Goal: Task Accomplishment & Management: Complete application form

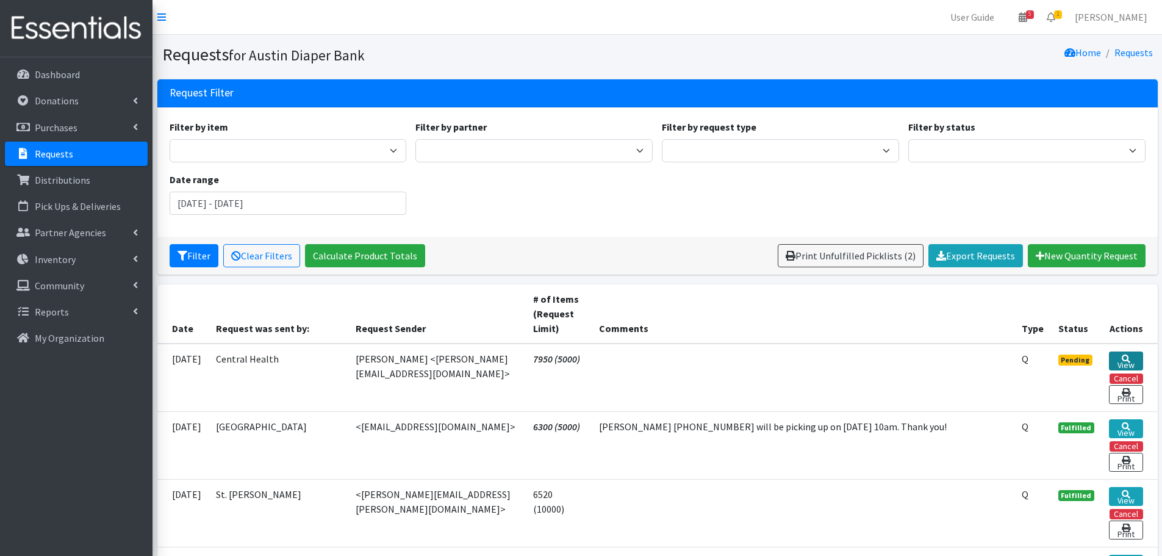
click at [1123, 361] on link "View" at bounding box center [1126, 360] width 34 height 19
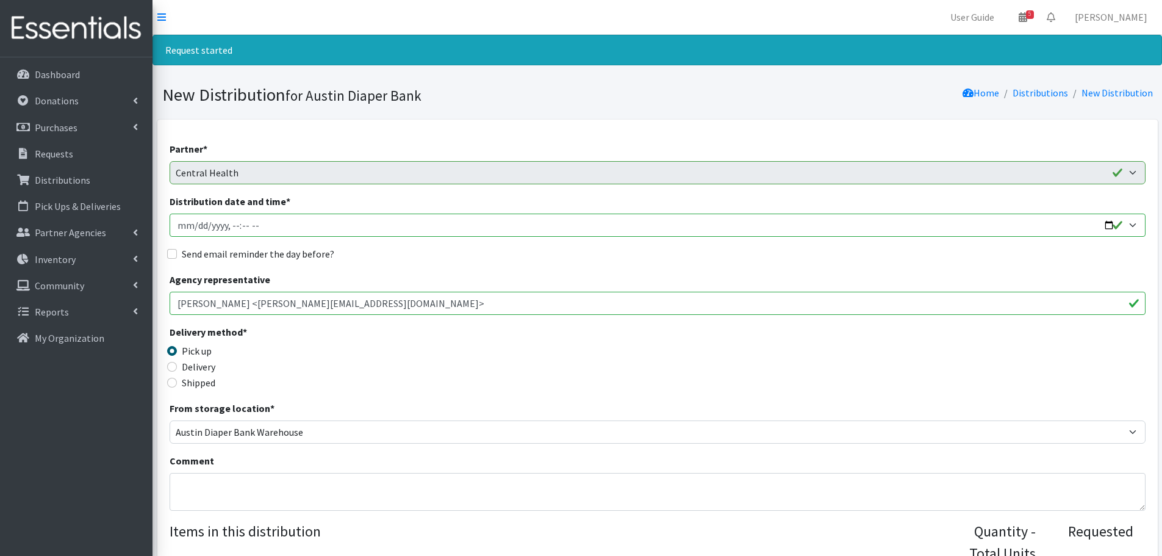
click at [1107, 224] on input "Distribution date and time *" at bounding box center [658, 225] width 976 height 23
click at [1108, 225] on input "Distribution date and time *" at bounding box center [658, 225] width 976 height 23
type input "2025-09-17T09:00"
click at [506, 373] on div "Delivery method * Pick up Delivery Shipped Shipping cost" at bounding box center [658, 363] width 976 height 76
click at [173, 257] on input "Send email reminder the day before?" at bounding box center [172, 254] width 10 height 10
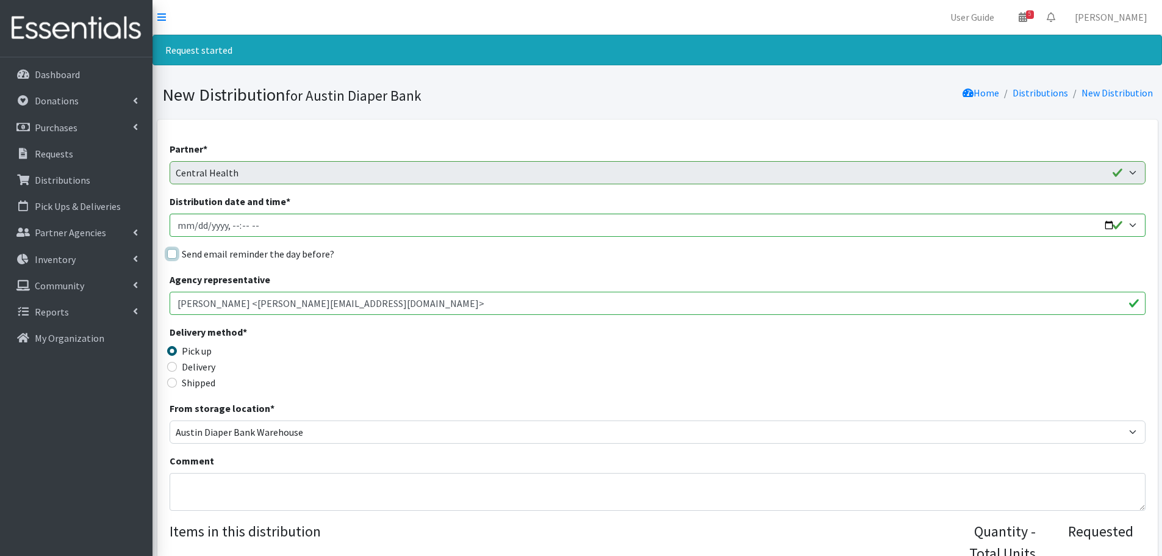
checkbox input "true"
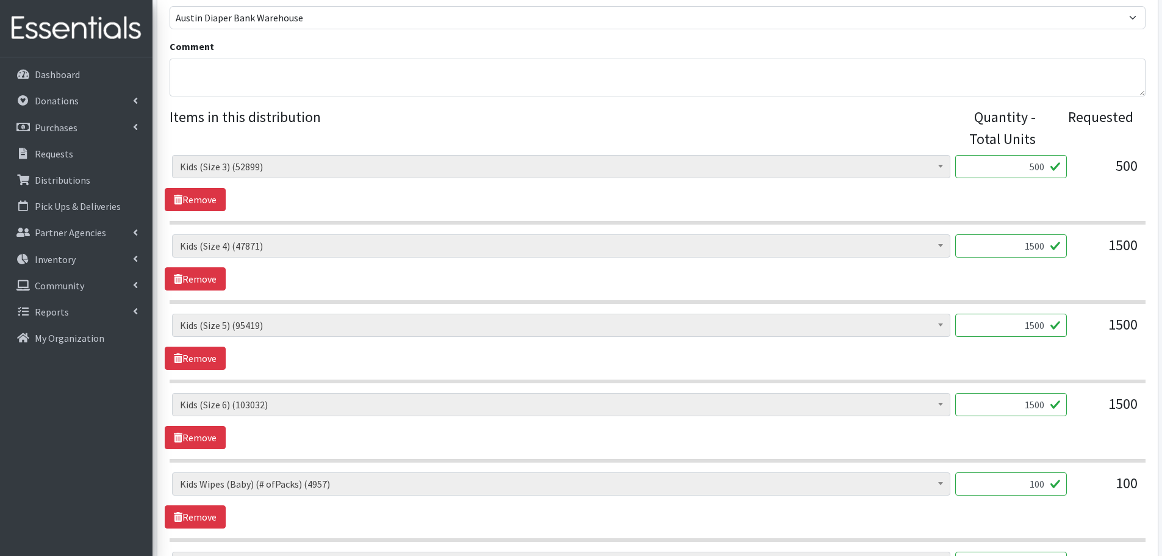
scroll to position [427, 0]
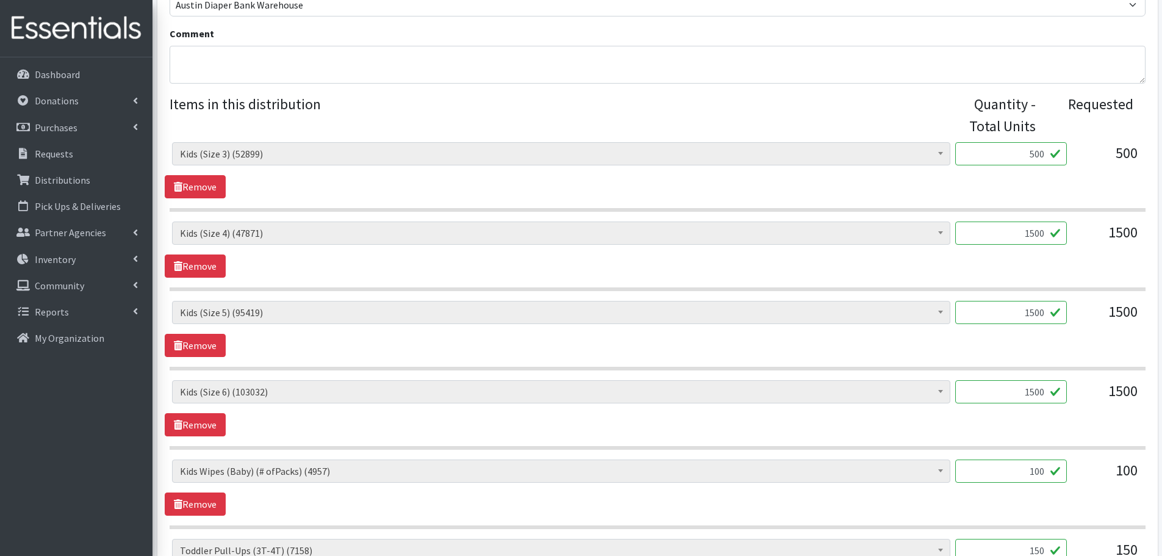
drag, startPoint x: 1010, startPoint y: 237, endPoint x: 1079, endPoint y: 242, distance: 69.1
click at [1079, 242] on div "Baby Formula (531) Kids (Newborn) (14085) Kids (Preemie) (385) Kids (Size 1) (6…" at bounding box center [657, 238] width 971 height 33
type input "1000"
drag, startPoint x: 1020, startPoint y: 309, endPoint x: 1128, endPoint y: 322, distance: 109.4
click at [1128, 322] on div "Baby Formula (531) Kids (Newborn) (14085) Kids (Preemie) (385) Kids (Size 1) (6…" at bounding box center [657, 317] width 971 height 33
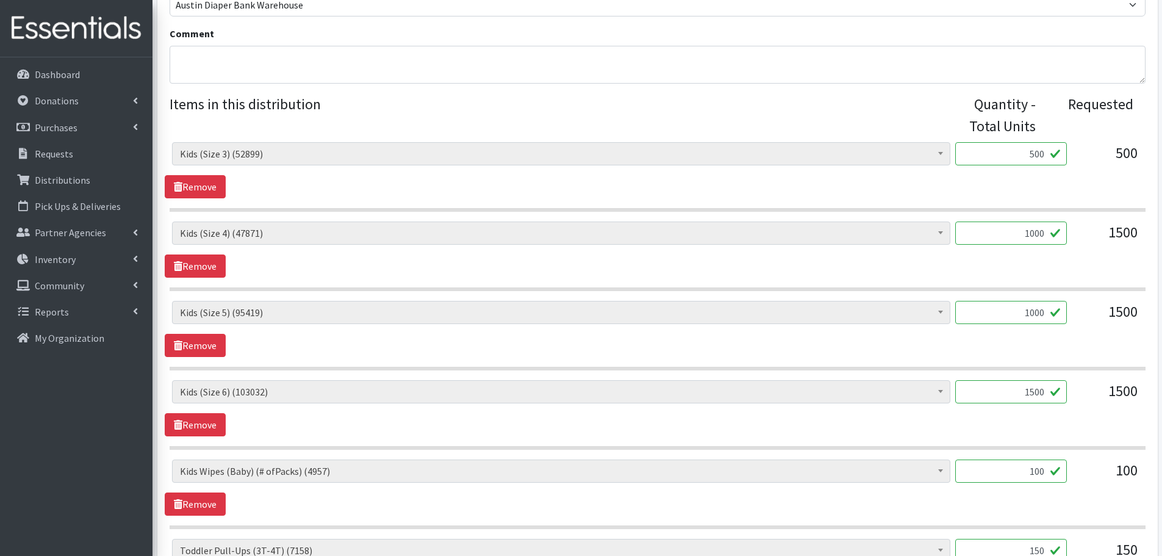
type input "1000"
drag, startPoint x: 1034, startPoint y: 400, endPoint x: 1079, endPoint y: 399, distance: 44.6
click at [1079, 399] on div "Baby Formula (531) Kids (Newborn) (14085) Kids (Preemie) (385) Kids (Size 1) (6…" at bounding box center [657, 396] width 971 height 33
type input "1000"
click at [1059, 411] on div "1000" at bounding box center [1012, 396] width 112 height 33
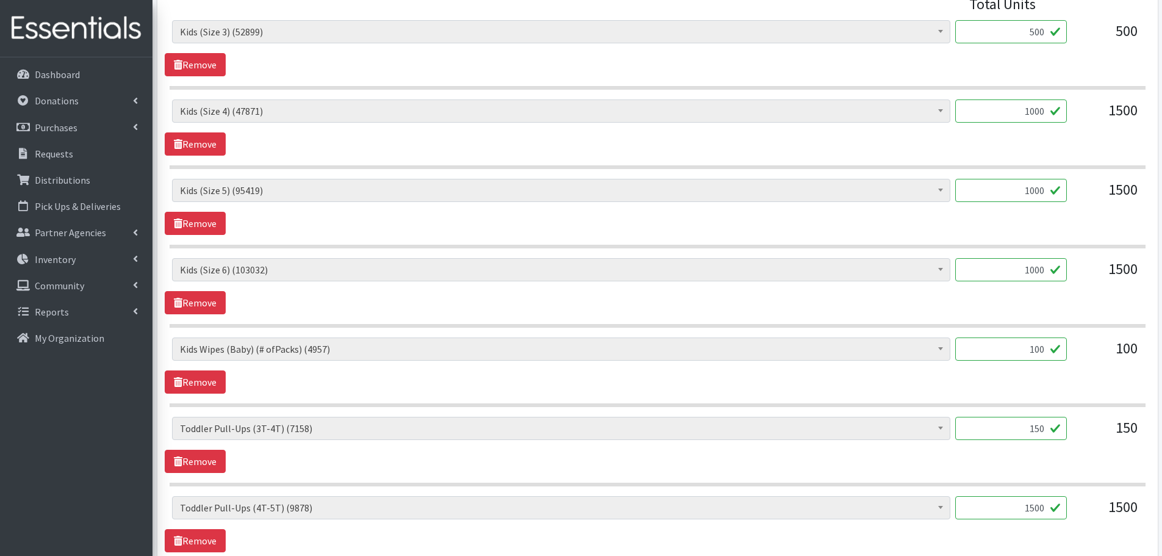
scroll to position [488, 0]
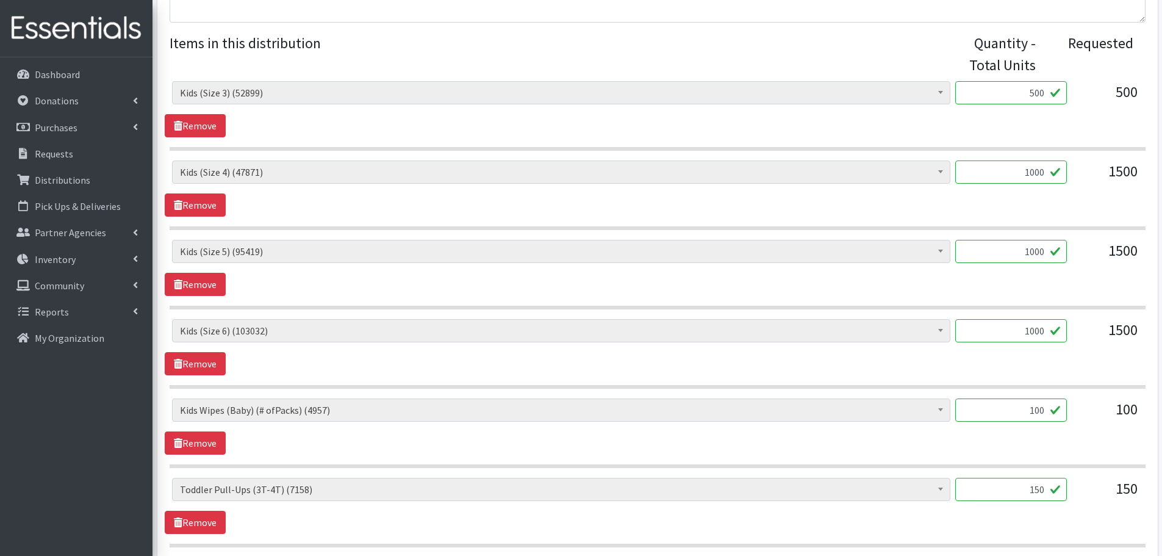
drag, startPoint x: 1026, startPoint y: 406, endPoint x: 1085, endPoint y: 405, distance: 59.2
click at [1085, 405] on div "Baby Formula (531) Kids (Newborn) (14085) Kids (Preemie) (385) Kids (Size 1) (6…" at bounding box center [657, 414] width 971 height 33
type input "70"
click at [1068, 425] on div "Baby Formula (531) Kids (Newborn) (14085) Kids (Preemie) (385) Kids (Size 1) (6…" at bounding box center [657, 414] width 971 height 33
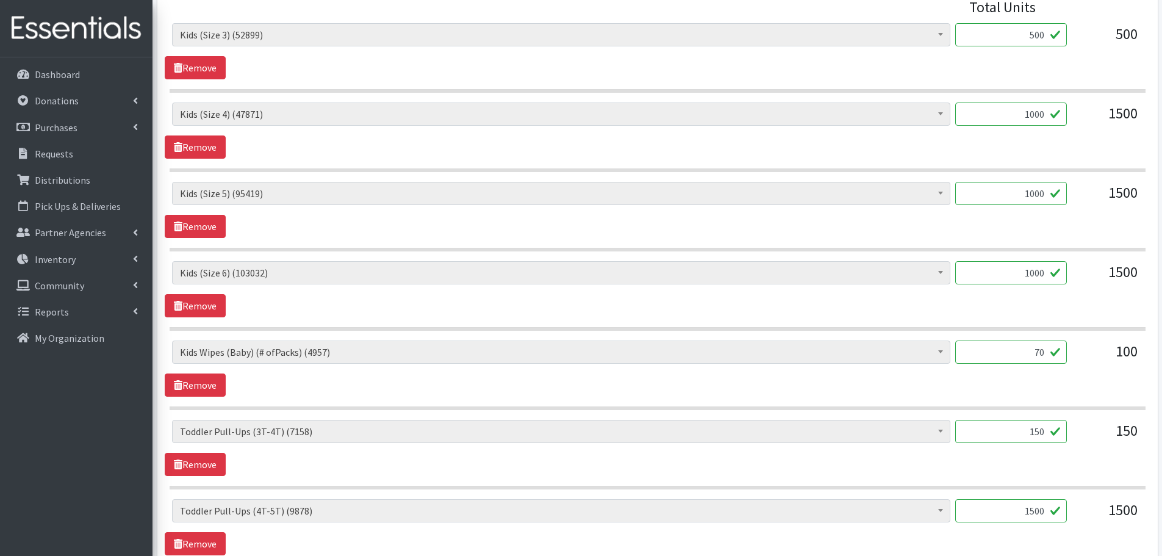
scroll to position [610, 0]
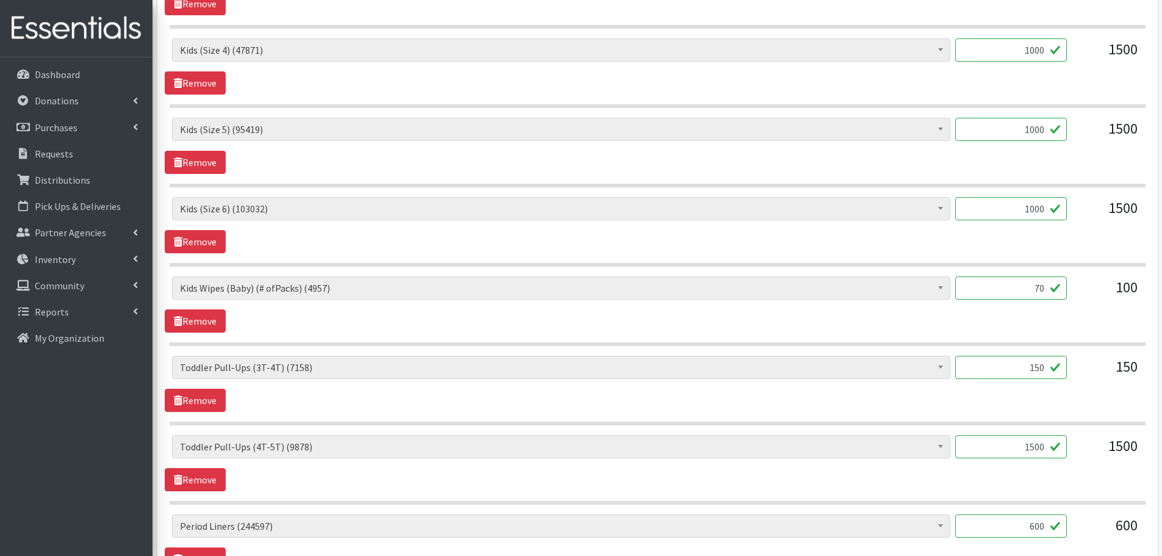
drag, startPoint x: 1023, startPoint y: 368, endPoint x: 1098, endPoint y: 375, distance: 75.4
click at [1098, 375] on div "Baby Formula (531) Kids (Newborn) (14085) Kids (Preemie) (385) Kids (Size 1) (6…" at bounding box center [657, 372] width 971 height 33
type input "100"
click at [1073, 395] on div "Baby Formula (531) Kids (Newborn) (14085) Kids (Preemie) (385) Kids (Size 1) (6…" at bounding box center [657, 384] width 985 height 56
drag, startPoint x: 1018, startPoint y: 449, endPoint x: 1098, endPoint y: 452, distance: 80.0
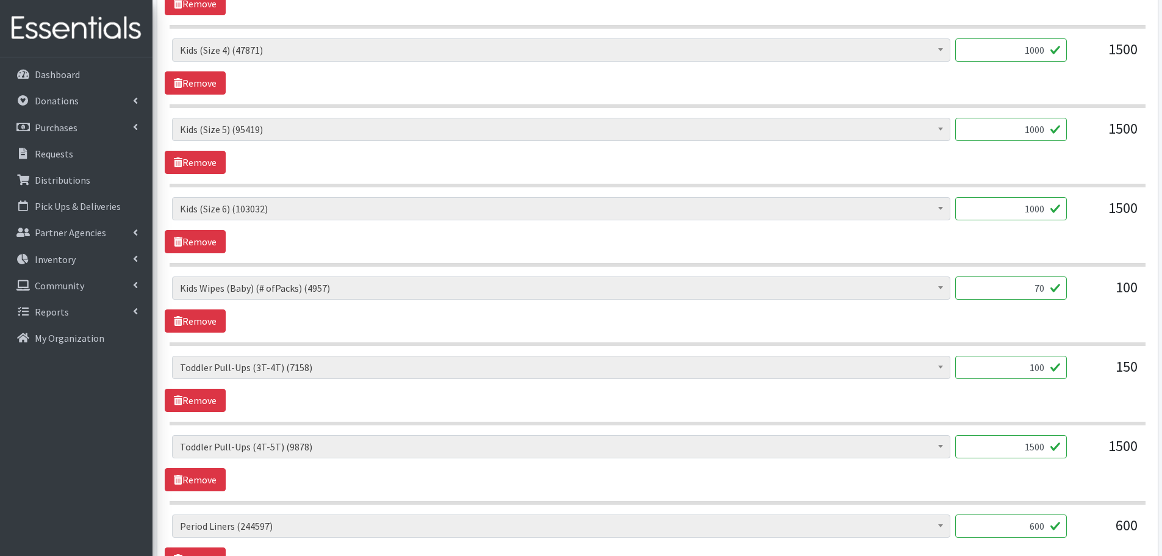
click at [1098, 452] on div "Baby Formula (531) Kids (Newborn) (14085) Kids (Preemie) (385) Kids (Size 1) (6…" at bounding box center [657, 451] width 971 height 33
type input "100"
click at [1074, 461] on div "Baby Formula (531) Kids (Newborn) (14085) Kids (Preemie) (385) Kids (Size 1) (6…" at bounding box center [657, 451] width 971 height 33
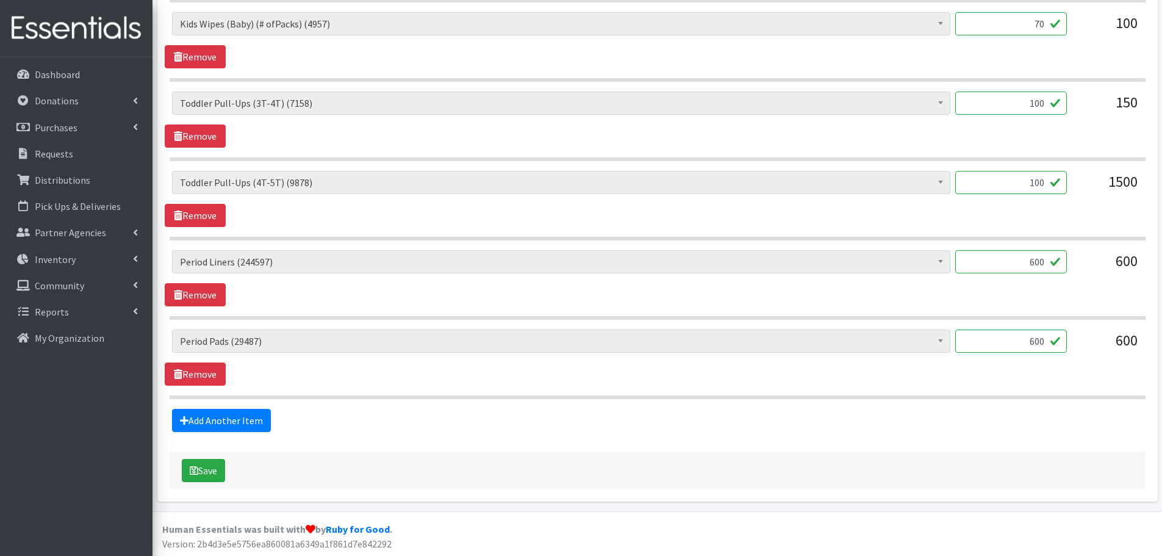
scroll to position [876, 0]
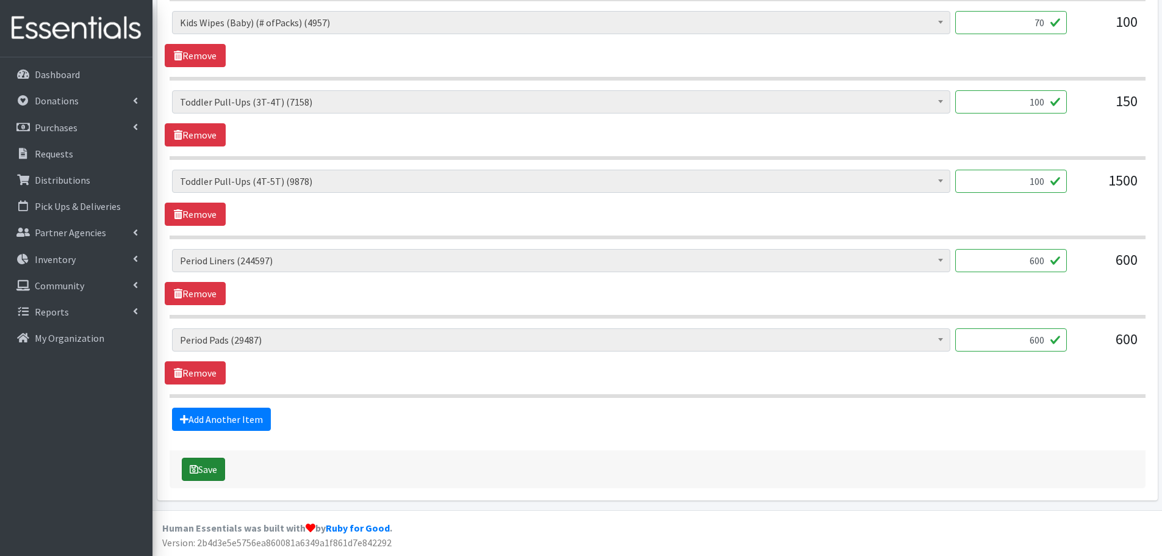
click at [212, 476] on button "Save" at bounding box center [203, 469] width 43 height 23
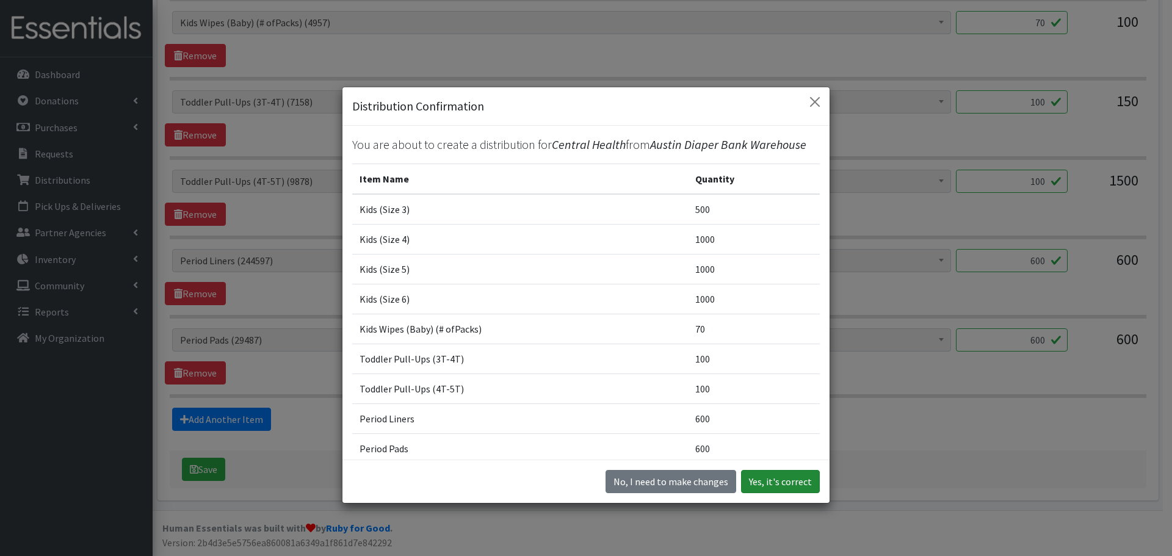
click at [787, 478] on button "Yes, it's correct" at bounding box center [780, 481] width 79 height 23
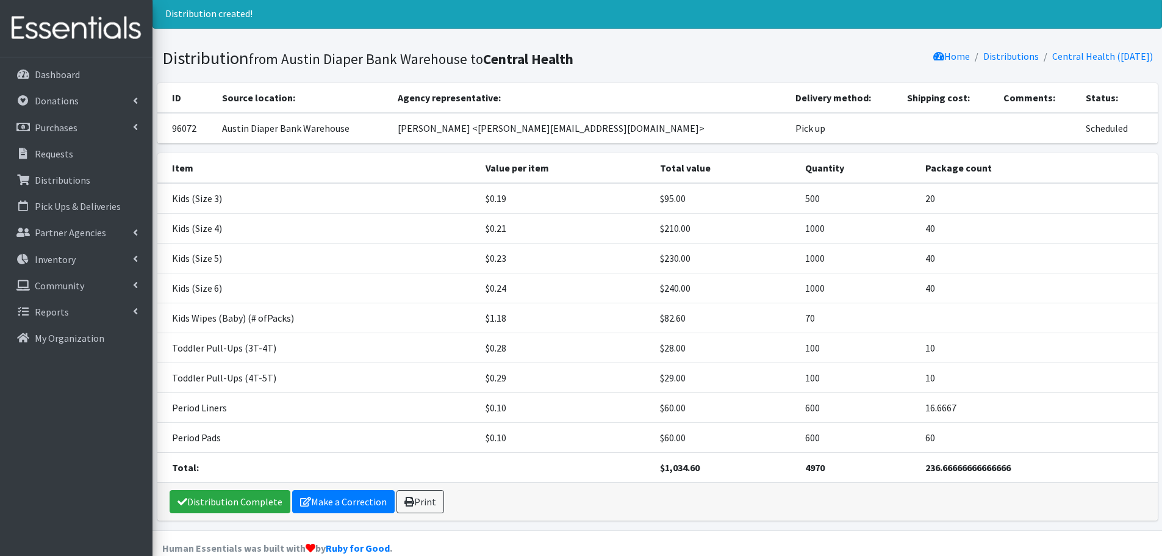
scroll to position [57, 0]
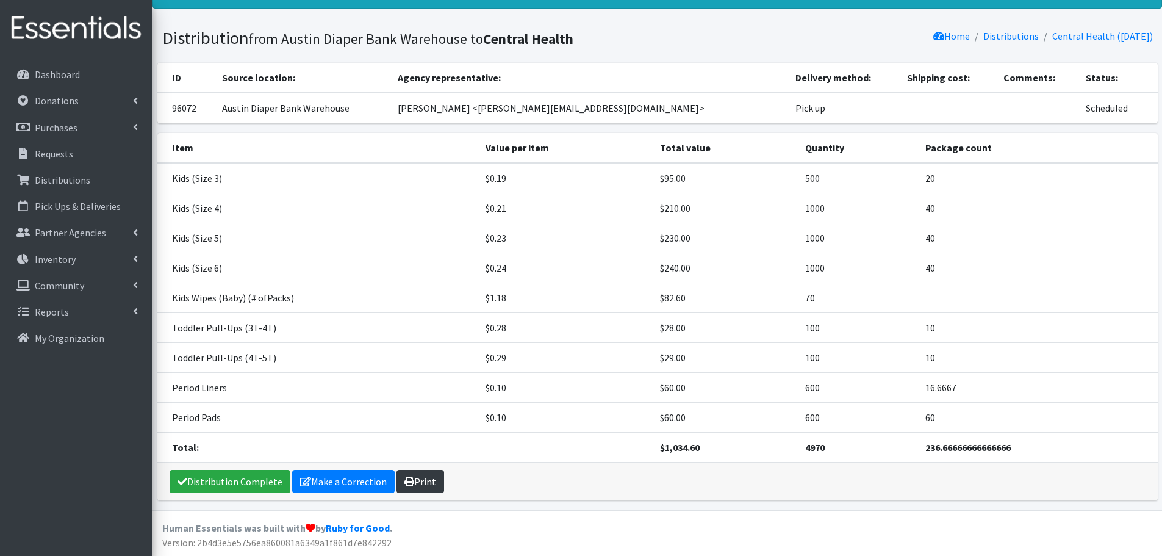
click at [423, 481] on link "Print" at bounding box center [421, 481] width 48 height 23
click at [54, 154] on p "Requests" at bounding box center [54, 154] width 38 height 12
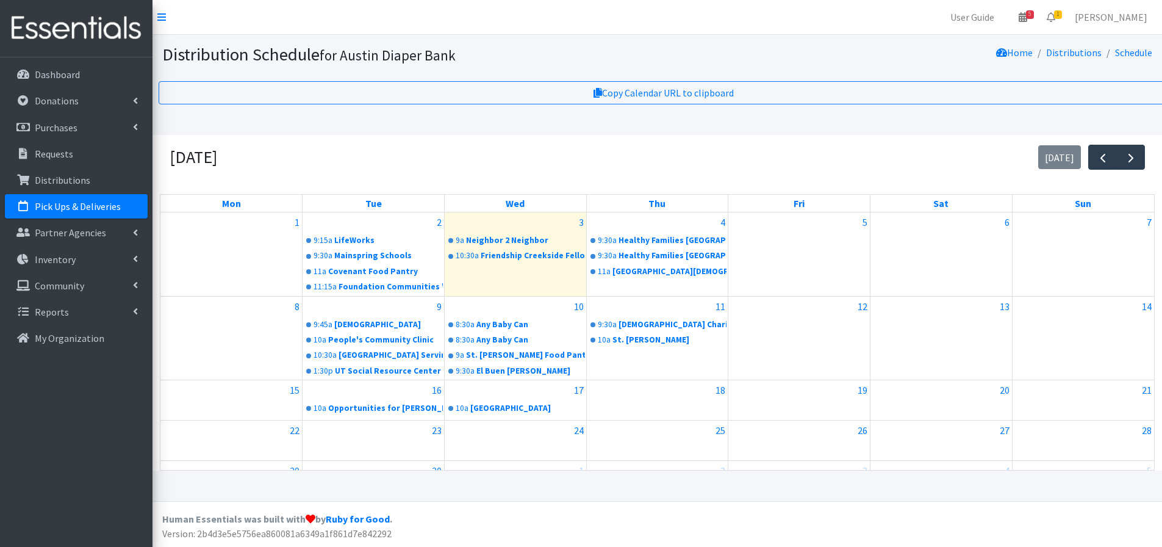
scroll to position [9, 0]
click at [69, 235] on p "Partner Agencies" at bounding box center [70, 232] width 71 height 12
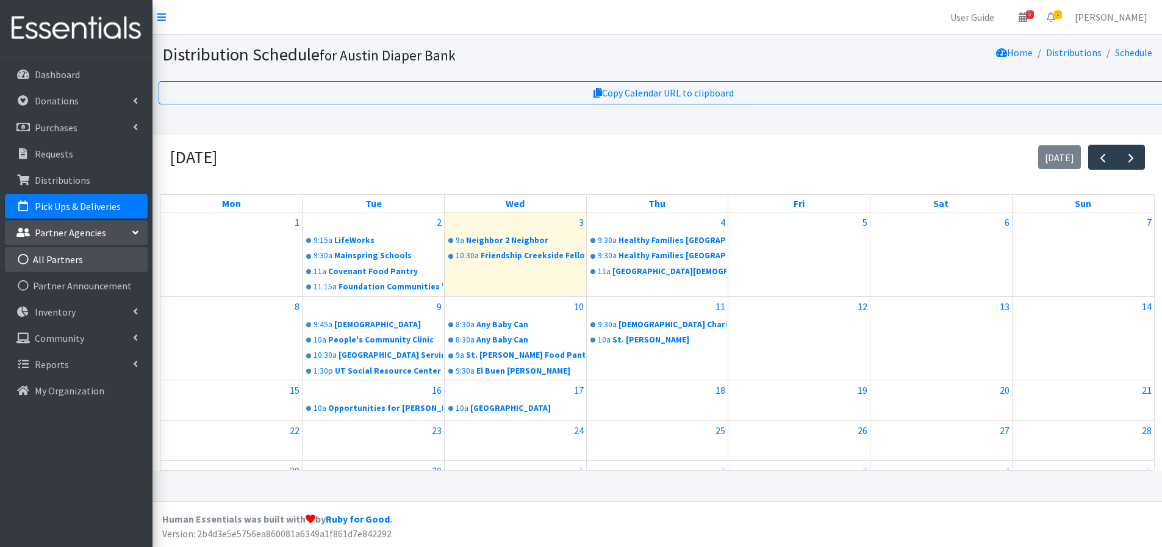
click at [65, 262] on link "All Partners" at bounding box center [76, 259] width 143 height 24
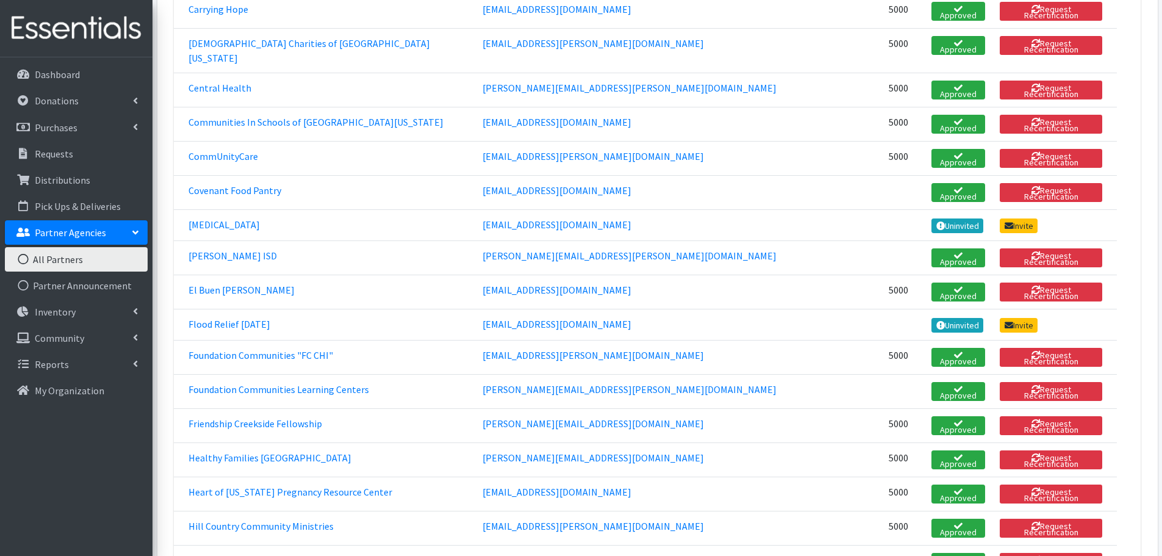
scroll to position [610, 0]
click at [281, 417] on link "Friendship Creekside Fellowship" at bounding box center [256, 423] width 134 height 12
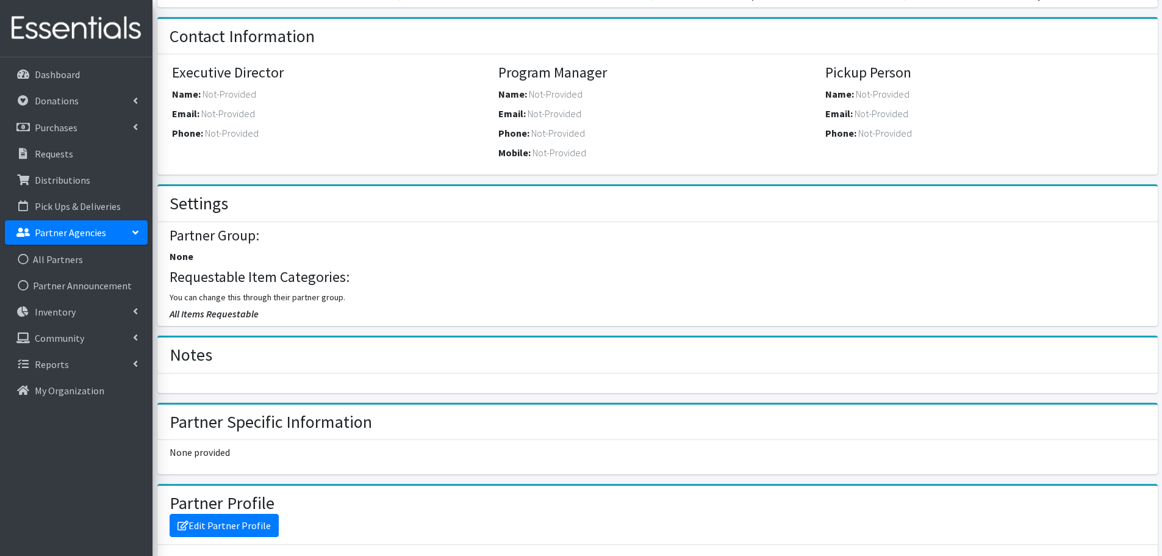
scroll to position [549, 0]
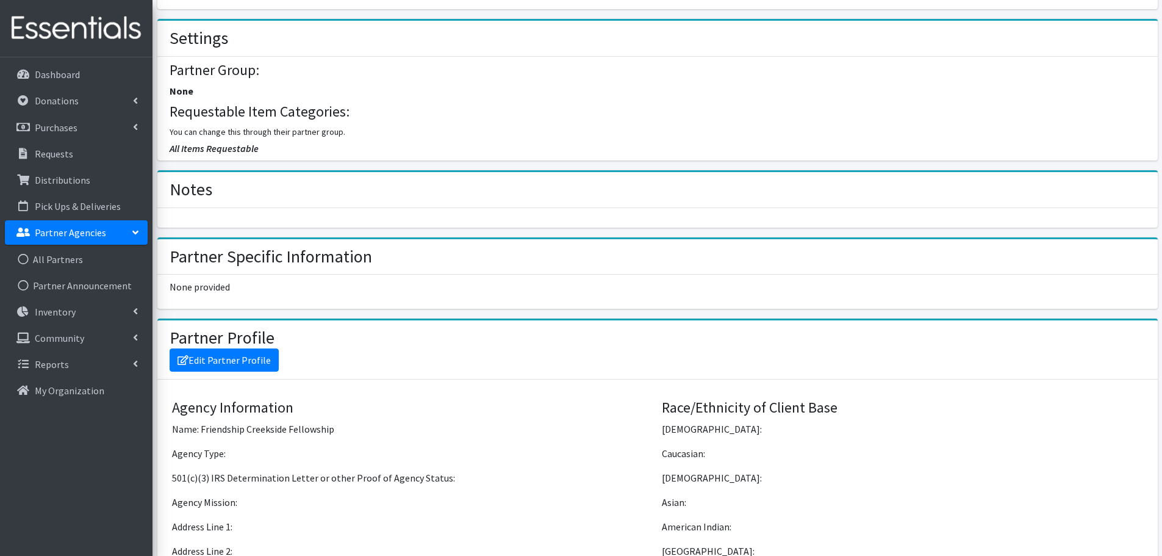
click at [61, 231] on p "Partner Agencies" at bounding box center [70, 232] width 71 height 12
click at [59, 204] on p "Pick Ups & Deliveries" at bounding box center [78, 206] width 86 height 12
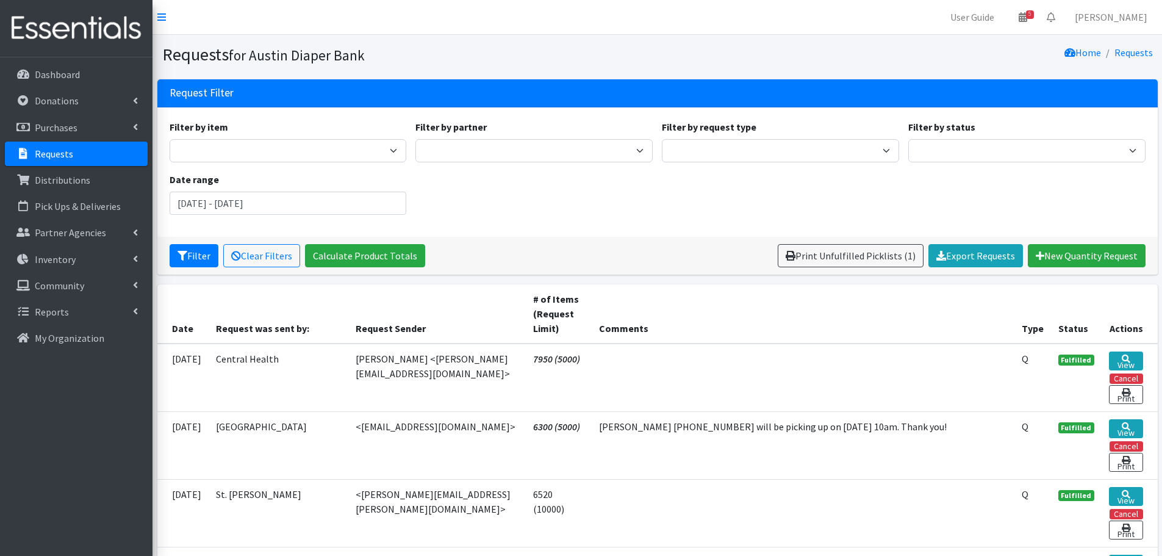
click at [56, 157] on p "Requests" at bounding box center [54, 154] width 38 height 12
